Goal: Information Seeking & Learning: Understand process/instructions

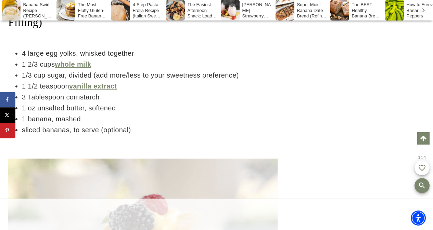
click at [197, 59] on li "4 large egg yolks, whisked together" at bounding box center [150, 53] width 256 height 11
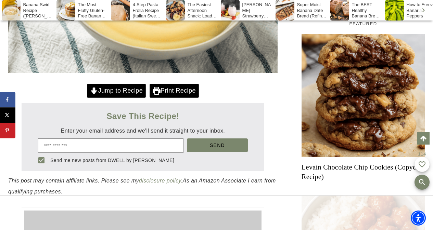
scroll to position [301, 0]
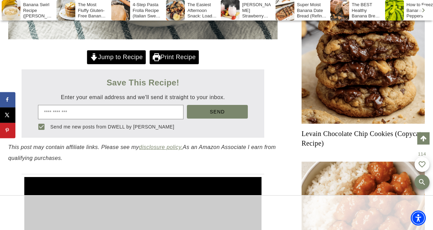
click at [129, 64] on link "Jump to Recipe" at bounding box center [116, 57] width 59 height 14
